Goal: Information Seeking & Learning: Understand process/instructions

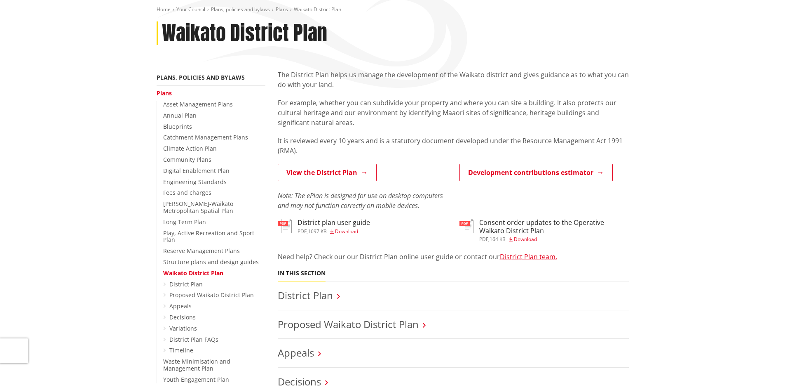
scroll to position [41, 0]
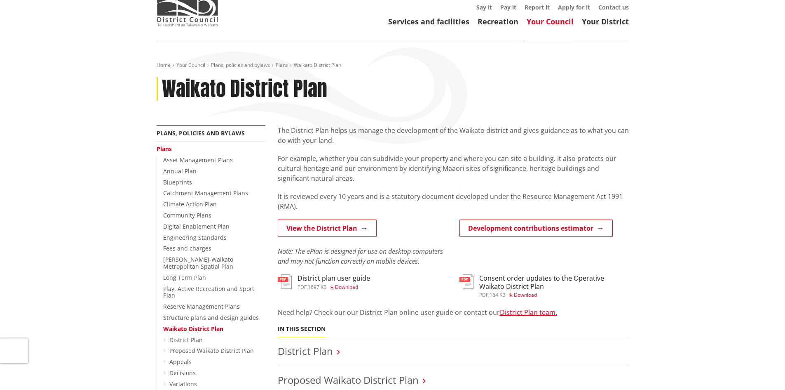
click at [414, 262] on em "Note: The ePlan is designed for use on desktop computers and may not function c…" at bounding box center [360, 256] width 165 height 19
click at [450, 256] on div "View the District Plan Note: The ePlan is designed for use on desktop computers…" at bounding box center [363, 246] width 182 height 55
click at [404, 265] on em "Note: The ePlan is designed for use on desktop computers and may not function c…" at bounding box center [360, 256] width 165 height 19
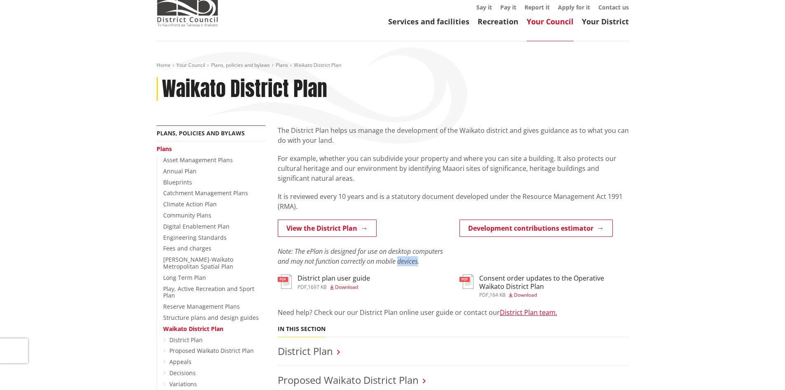
click at [404, 265] on em "Note: The ePlan is designed for use on desktop computers and may not function c…" at bounding box center [360, 256] width 165 height 19
click at [423, 274] on div "The District Plan helps us manage the development of the Waikato district and g…" at bounding box center [454, 380] width 364 height 511
click at [411, 233] on p "View the District Plan" at bounding box center [362, 228] width 169 height 19
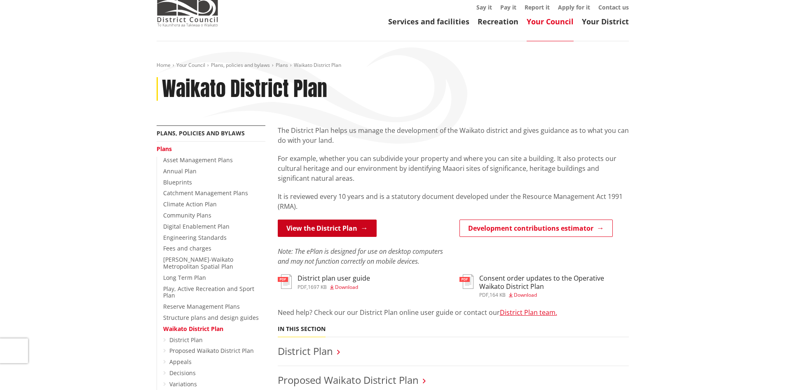
click at [335, 224] on link "View the District Plan" at bounding box center [327, 227] width 99 height 17
